Goal: Use online tool/utility: Utilize a website feature to perform a specific function

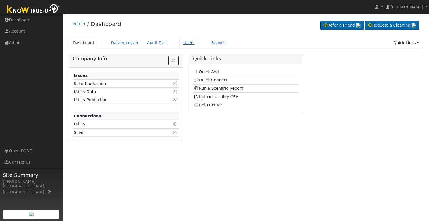
click at [181, 44] on link "Users" at bounding box center [189, 43] width 20 height 10
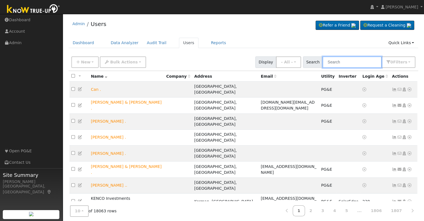
click at [338, 58] on input "text" at bounding box center [352, 61] width 59 height 11
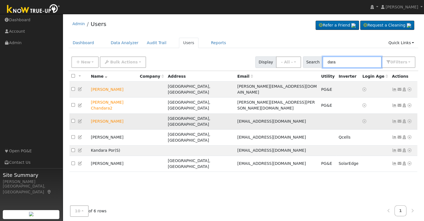
type input "dara"
click at [409, 119] on icon at bounding box center [409, 121] width 5 height 4
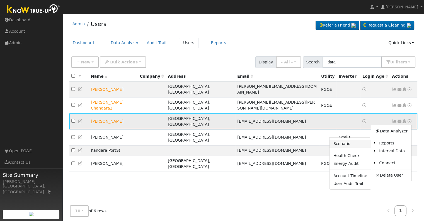
click at [351, 139] on link "Scenario" at bounding box center [351, 143] width 42 height 8
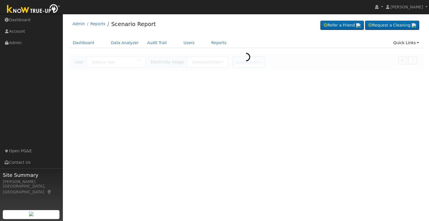
type input "[PERSON_NAME]"
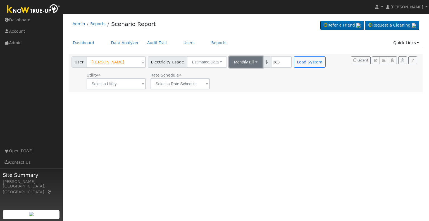
click at [249, 66] on button "Monthly Bill" at bounding box center [245, 61] width 33 height 11
click at [239, 76] on link "Annual Consumption" at bounding box center [238, 74] width 49 height 8
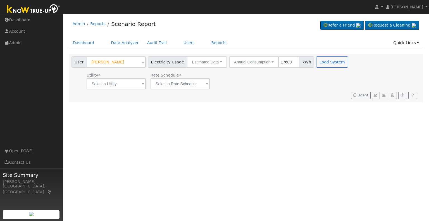
type input "17600"
click at [138, 85] on input "text" at bounding box center [115, 83] width 59 height 11
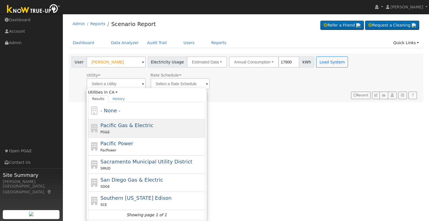
click at [137, 133] on div "PG&E" at bounding box center [152, 132] width 104 height 6
type input "Pacific Gas & Electric"
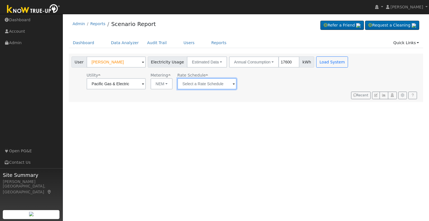
click at [230, 85] on input "text" at bounding box center [206, 83] width 59 height 11
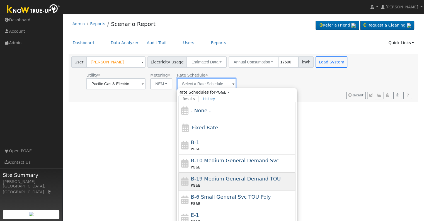
scroll to position [78, 0]
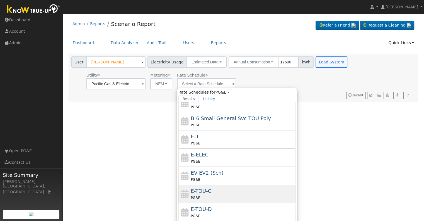
click at [216, 198] on div "PG&E" at bounding box center [243, 197] width 104 height 6
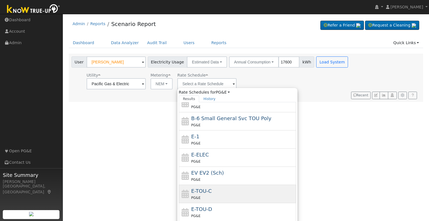
type input "E-TOU-C"
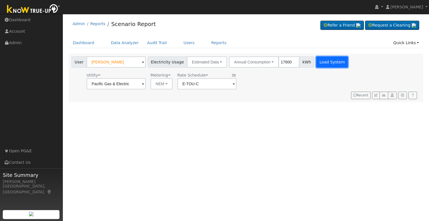
click at [321, 64] on button "Load System" at bounding box center [332, 61] width 32 height 11
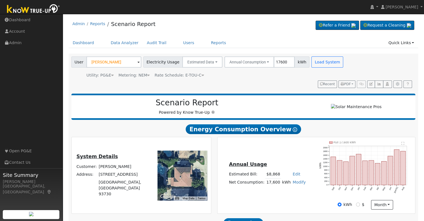
scroll to position [63, 0]
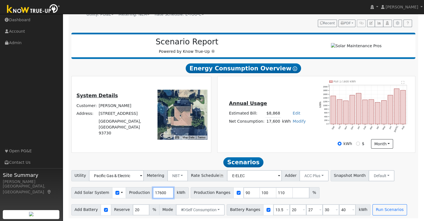
click at [154, 192] on input "17600" at bounding box center [163, 192] width 21 height 11
type input "20000"
click at [237, 191] on input "checkbox" at bounding box center [239, 193] width 4 height 4
checkbox input "false"
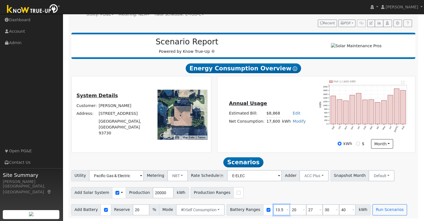
click at [273, 211] on input "13.5" at bounding box center [281, 209] width 17 height 11
click at [374, 209] on button "Run Scenarios" at bounding box center [390, 209] width 34 height 11
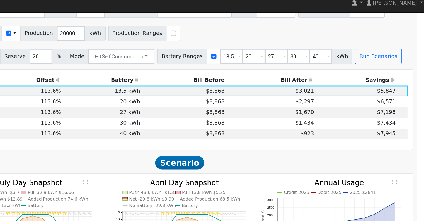
scroll to position [224, 0]
click at [208, 81] on td "20 kWh" at bounding box center [186, 80] width 58 height 8
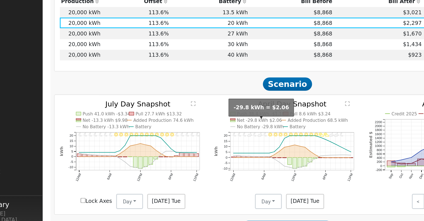
scroll to position [263, 0]
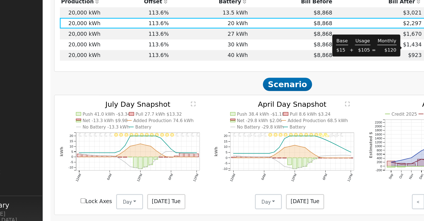
click at [338, 59] on span "$1,434" at bounding box center [336, 56] width 14 height 4
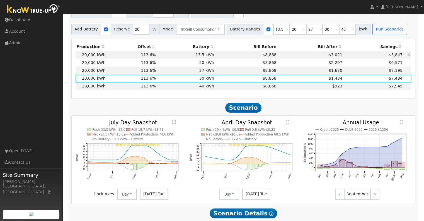
scroll to position [241, 0]
click at [273, 31] on input "13.5" at bounding box center [281, 28] width 17 height 11
type input "20"
type input "27"
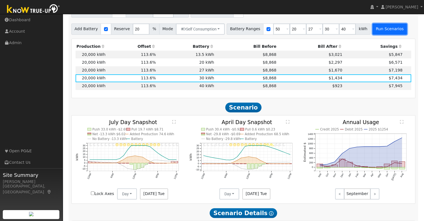
type input "30"
type input "40"
type input "50"
click at [377, 32] on button "Run Scenarios" at bounding box center [390, 28] width 34 height 11
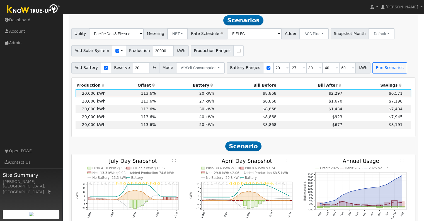
scroll to position [239, 0]
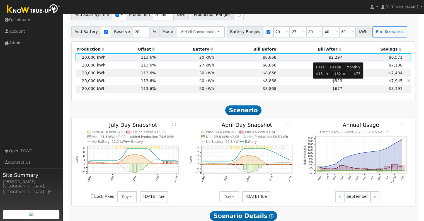
click at [335, 83] on span "$923" at bounding box center [338, 80] width 10 height 4
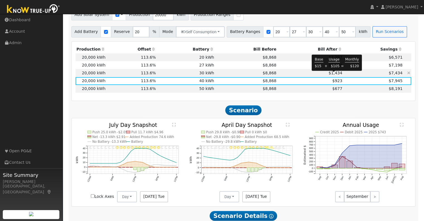
click at [330, 75] on span "$1,434" at bounding box center [336, 73] width 14 height 4
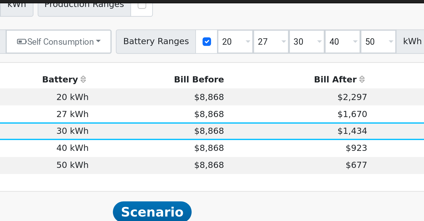
click at [312, 69] on td "$1,670" at bounding box center [311, 65] width 66 height 8
